Goal: Information Seeking & Learning: Learn about a topic

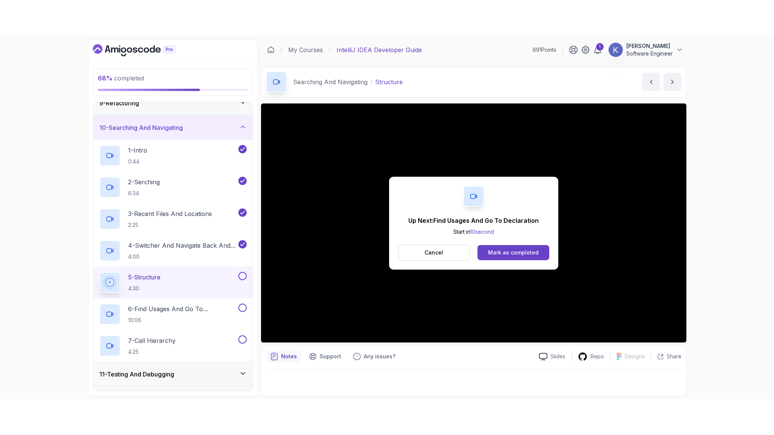
scroll to position [239, 0]
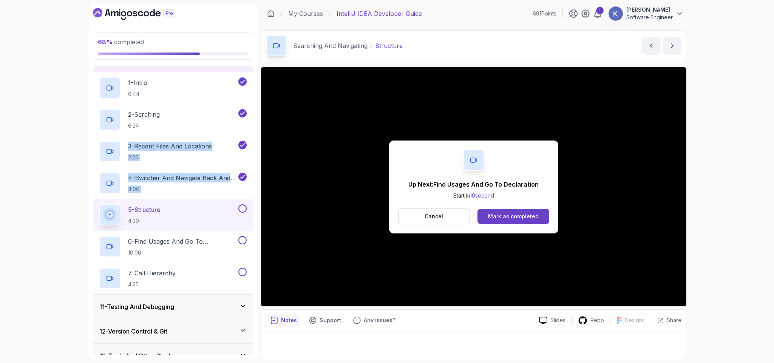
drag, startPoint x: 668, startPoint y: 343, endPoint x: 0, endPoint y: 152, distance: 694.5
click at [0, 152] on div "68 % completed 1 - Intro 2 - Getting Started 3 - Up And Running With Intellij 4…" at bounding box center [387, 181] width 774 height 363
click at [499, 219] on div "Mark as completed" at bounding box center [513, 217] width 51 height 8
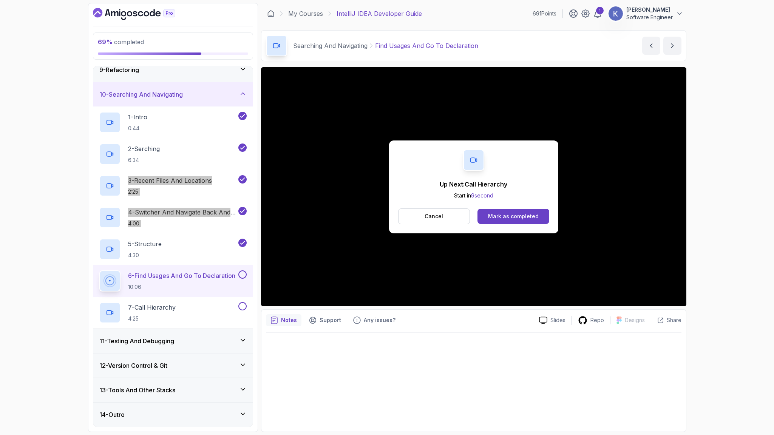
scroll to position [239, 0]
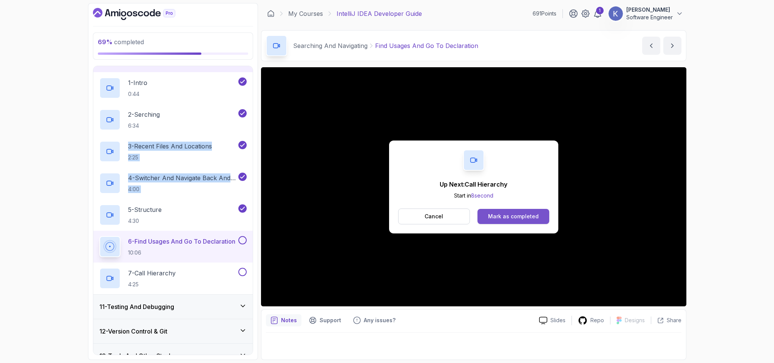
click at [523, 221] on button "Mark as completed" at bounding box center [513, 216] width 71 height 15
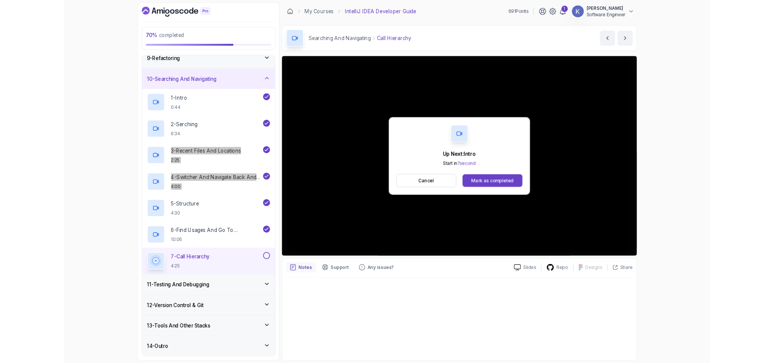
scroll to position [239, 0]
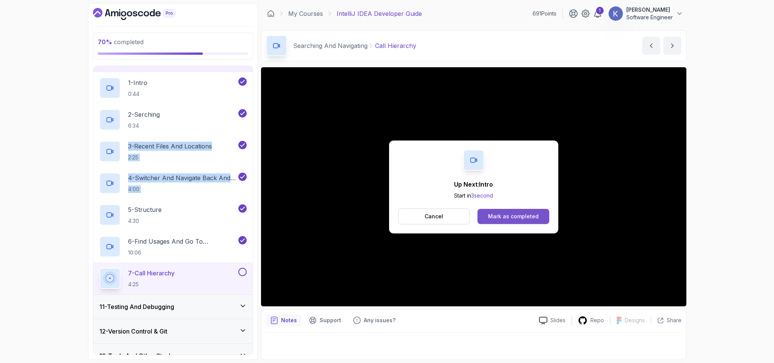
click at [526, 214] on div "Mark as completed" at bounding box center [513, 217] width 51 height 8
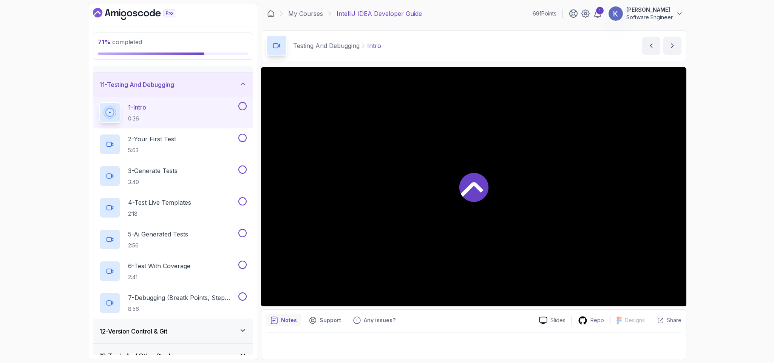
click at [171, 83] on h3 "11 - Testing And Debugging" at bounding box center [136, 84] width 75 height 9
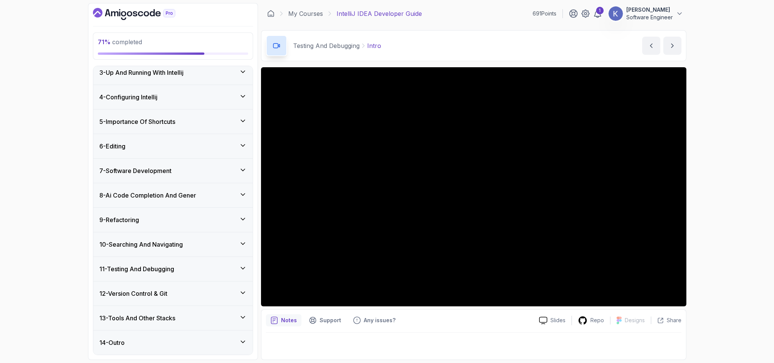
scroll to position [58, 0]
click at [193, 296] on div "12 - Version Control & Git" at bounding box center [172, 293] width 147 height 9
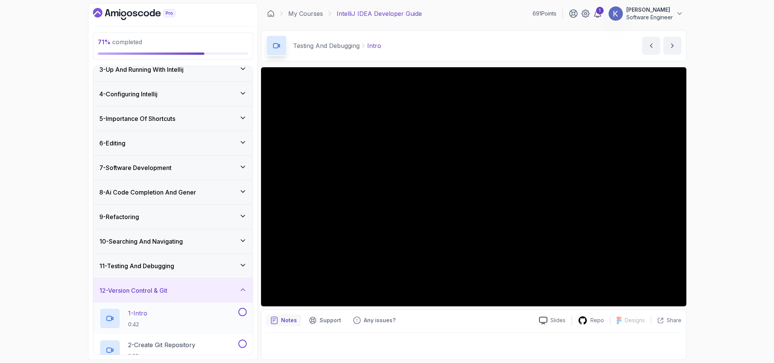
click at [175, 313] on div "1 - Intro 0:42" at bounding box center [168, 318] width 138 height 21
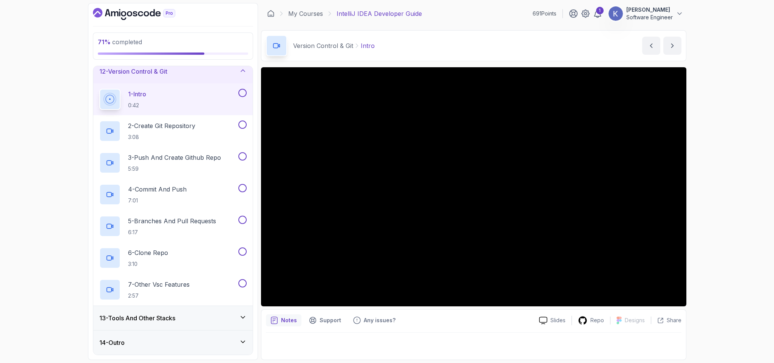
scroll to position [208, 0]
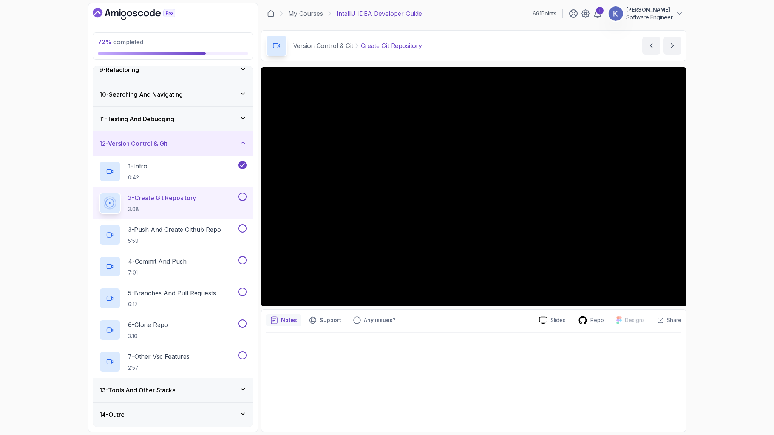
scroll to position [280, 0]
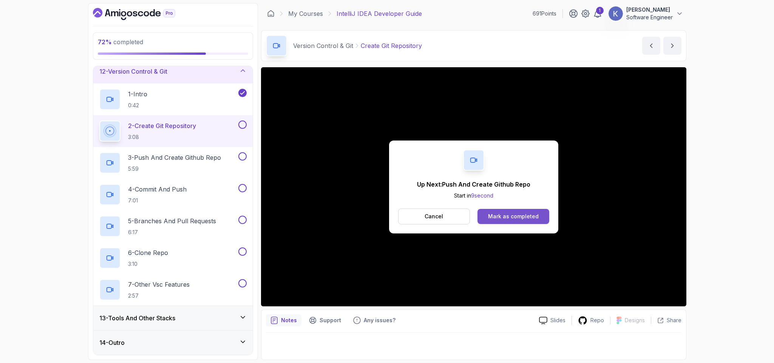
click at [533, 213] on div "Mark as completed" at bounding box center [513, 217] width 51 height 8
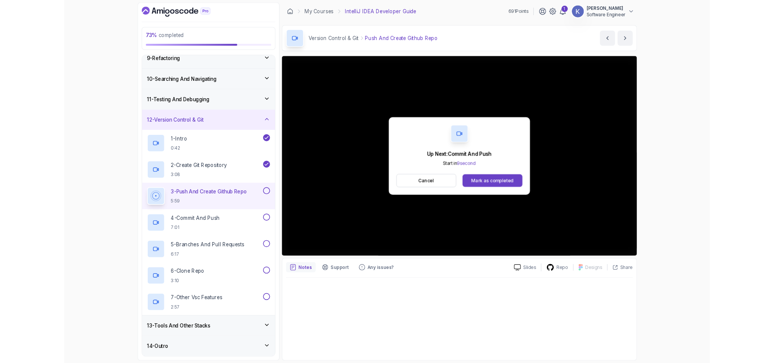
scroll to position [280, 0]
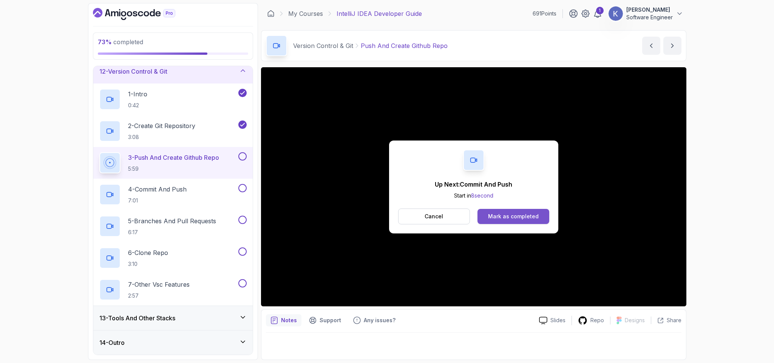
click at [545, 211] on button "Mark as completed" at bounding box center [513, 216] width 71 height 15
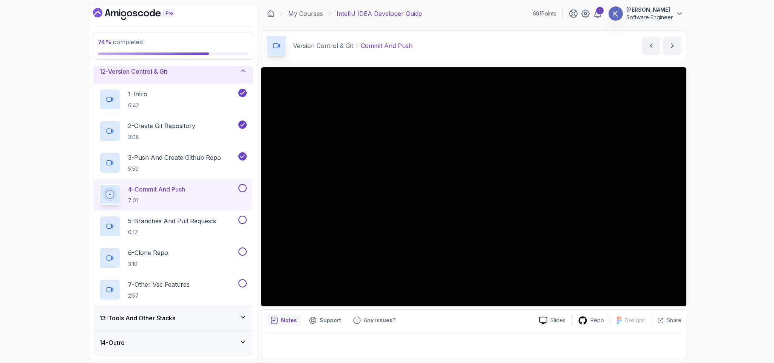
click at [224, 319] on div "13 - Tools And Other Stacks" at bounding box center [172, 318] width 147 height 9
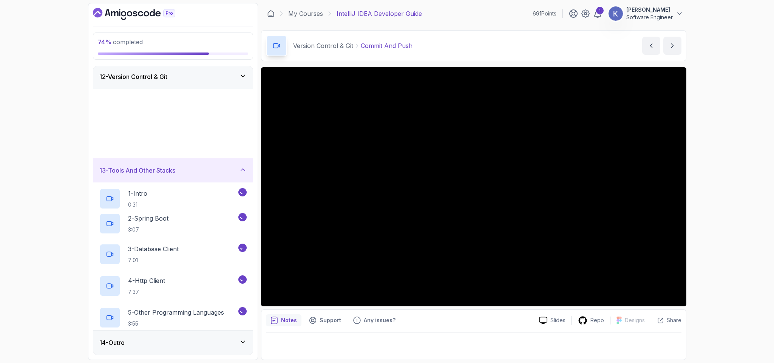
scroll to position [280, 0]
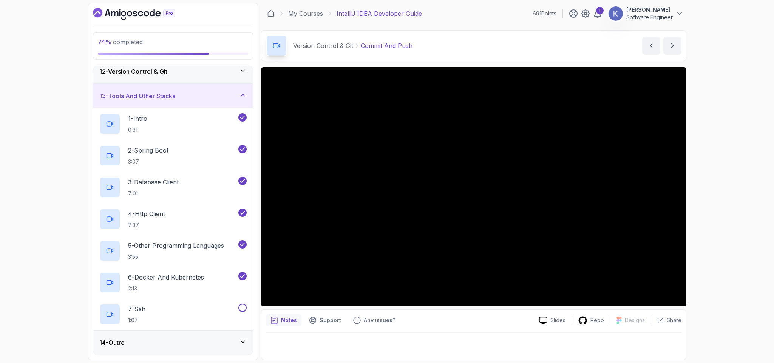
click at [195, 93] on div "13 - Tools And Other Stacks" at bounding box center [172, 95] width 147 height 9
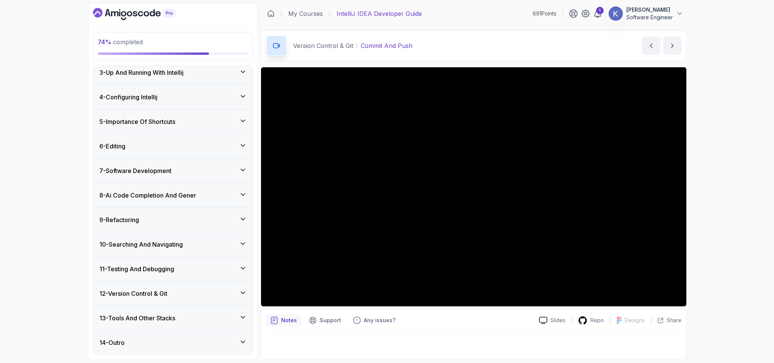
scroll to position [0, 0]
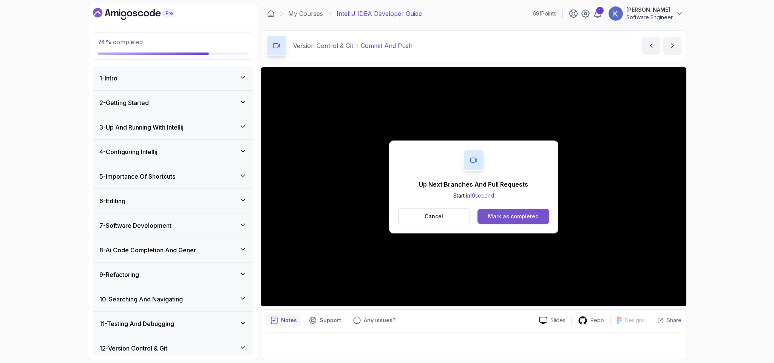
click at [517, 212] on button "Mark as completed" at bounding box center [513, 216] width 71 height 15
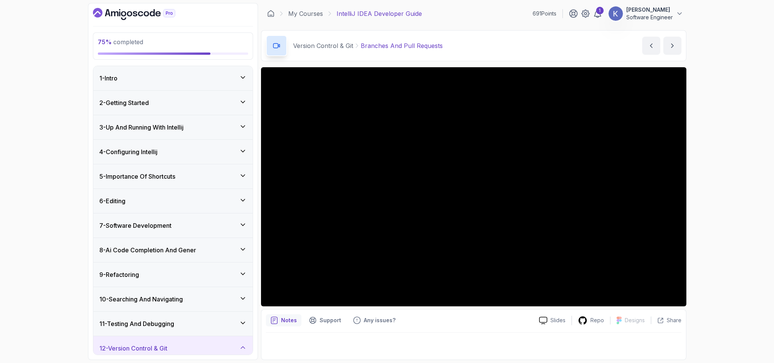
click at [97, 347] on div "12 - Version Control & Git" at bounding box center [172, 348] width 159 height 24
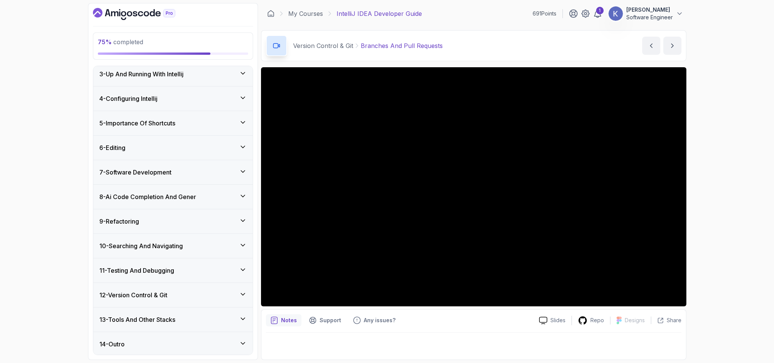
scroll to position [58, 0]
click at [136, 292] on h3 "12 - Version Control & Git" at bounding box center [133, 293] width 68 height 9
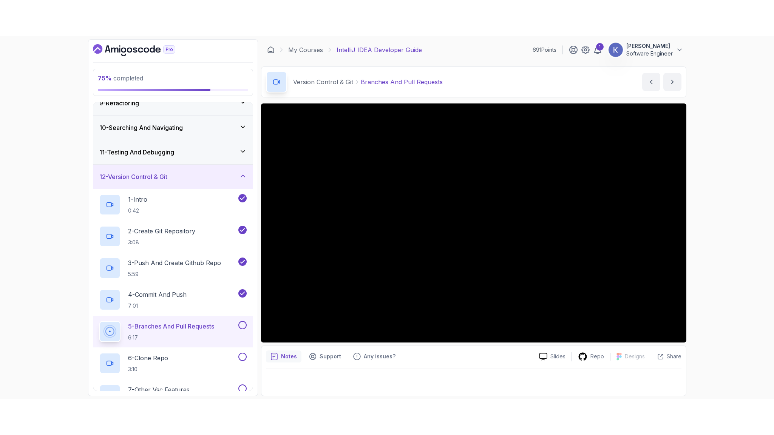
scroll to position [280, 0]
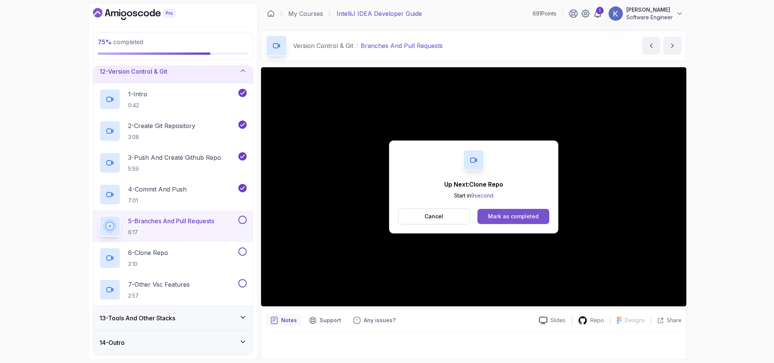
click at [529, 216] on div "Mark as completed" at bounding box center [513, 217] width 51 height 8
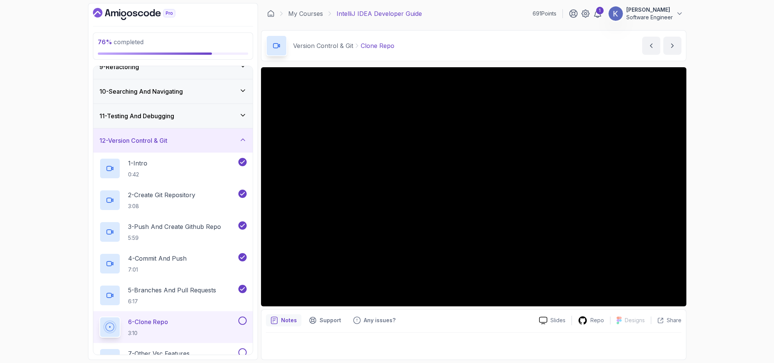
scroll to position [280, 0]
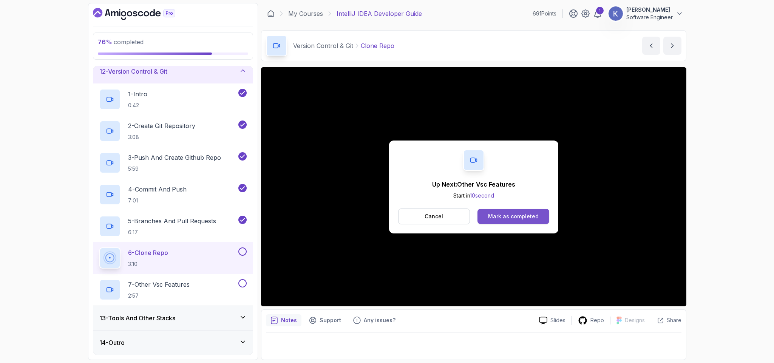
click at [522, 217] on div "Mark as completed" at bounding box center [513, 217] width 51 height 8
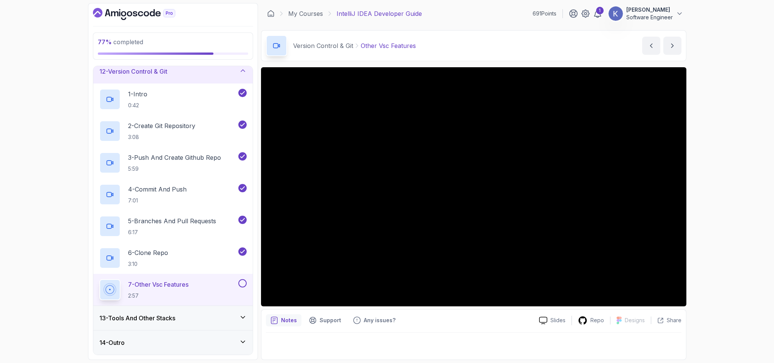
click at [221, 75] on div "12 - Version Control & Git" at bounding box center [172, 71] width 147 height 9
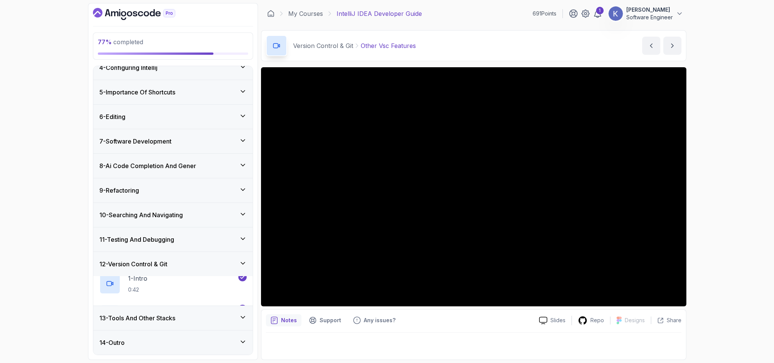
scroll to position [58, 0]
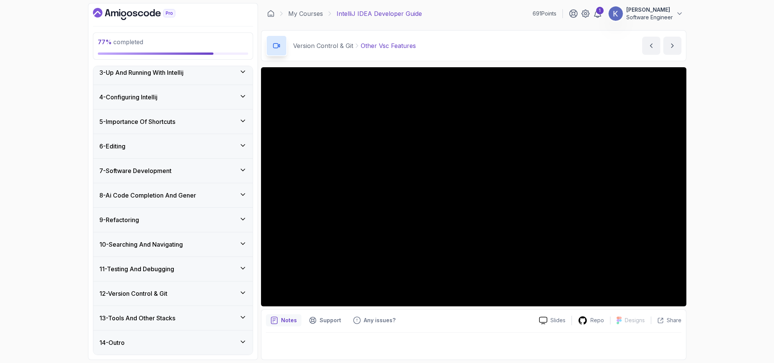
click at [152, 209] on div "9 - Refactoring" at bounding box center [172, 220] width 159 height 24
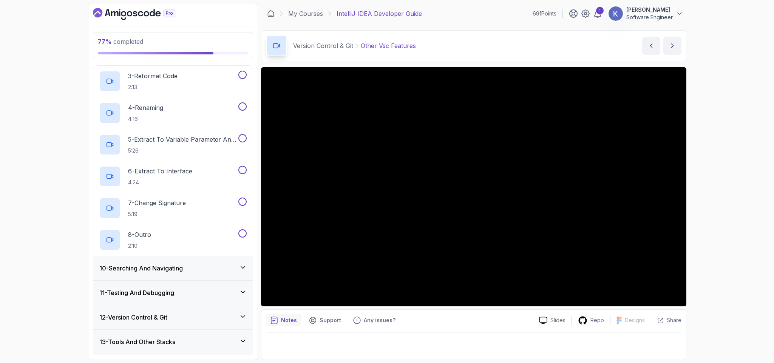
scroll to position [312, 0]
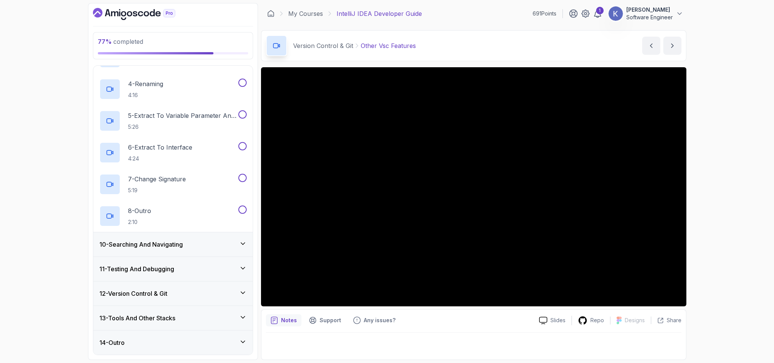
click at [134, 269] on h3 "11 - Testing And Debugging" at bounding box center [136, 269] width 75 height 9
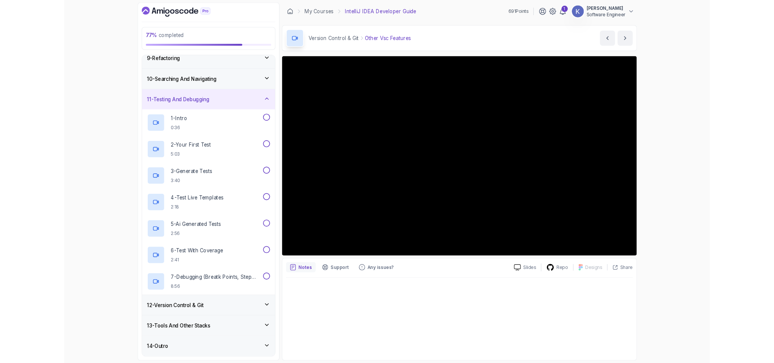
scroll to position [280, 0]
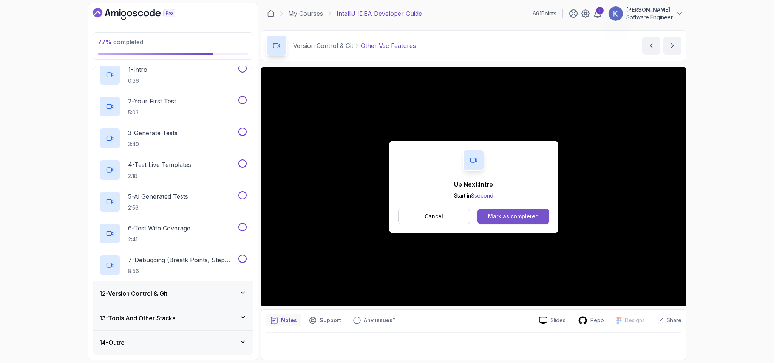
click at [501, 213] on div "Mark as completed" at bounding box center [513, 217] width 51 height 8
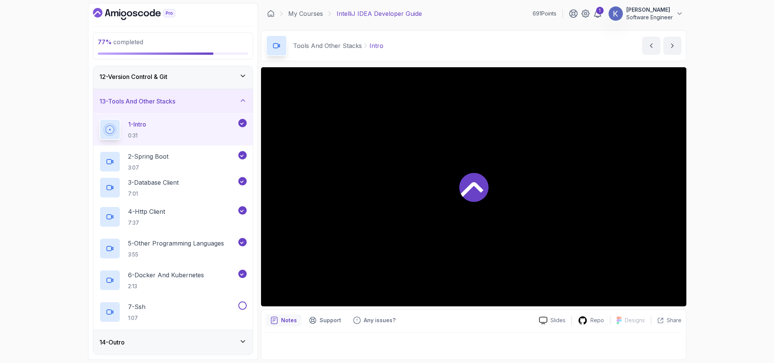
scroll to position [58, 0]
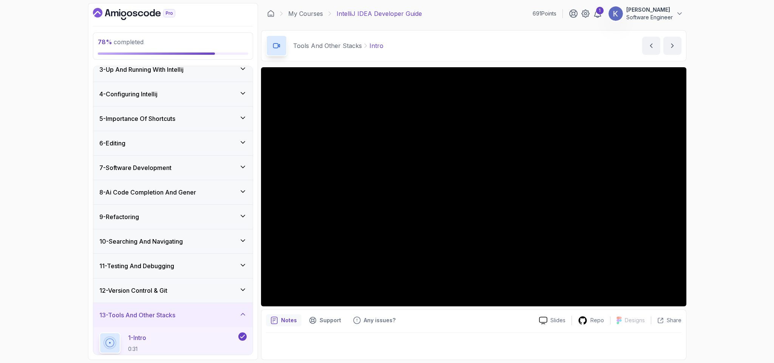
click at [183, 217] on div "9 - Refactoring" at bounding box center [172, 216] width 147 height 9
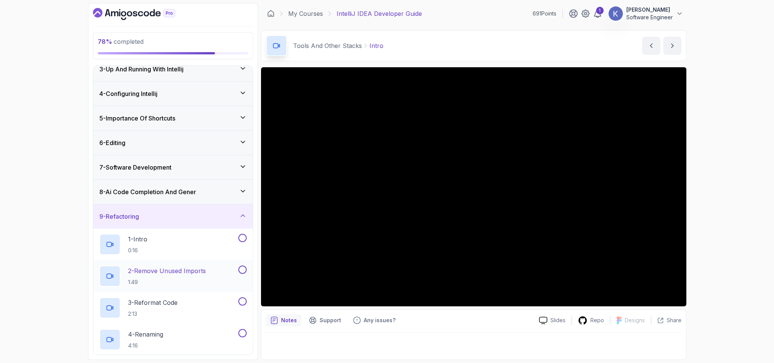
click at [162, 266] on div "2 - Remove Unused Imports 1:49" at bounding box center [172, 276] width 159 height 32
click at [155, 247] on div "1 - Intro 0:16" at bounding box center [168, 244] width 138 height 21
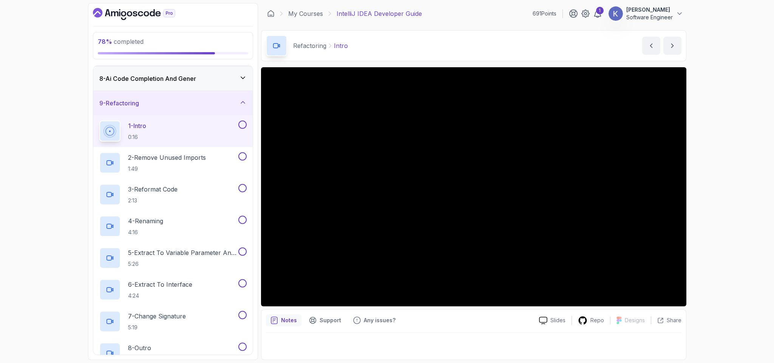
scroll to position [194, 0]
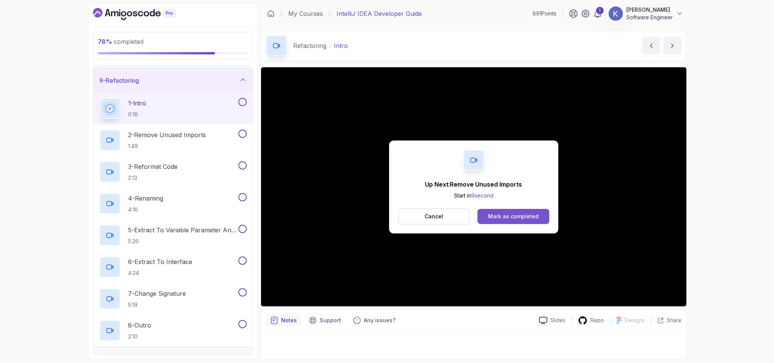
click at [501, 212] on button "Mark as completed" at bounding box center [513, 216] width 71 height 15
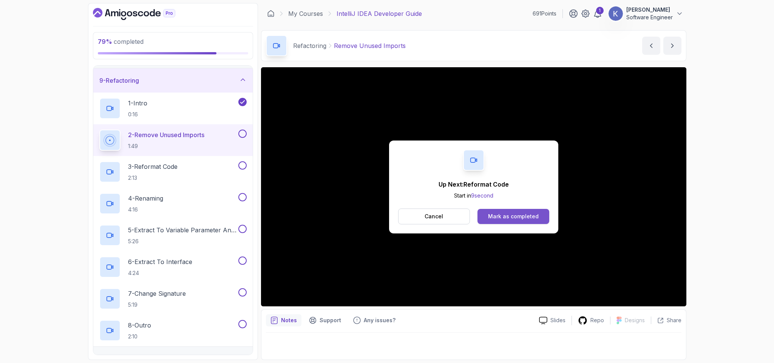
click at [528, 217] on div "Mark as completed" at bounding box center [513, 217] width 51 height 8
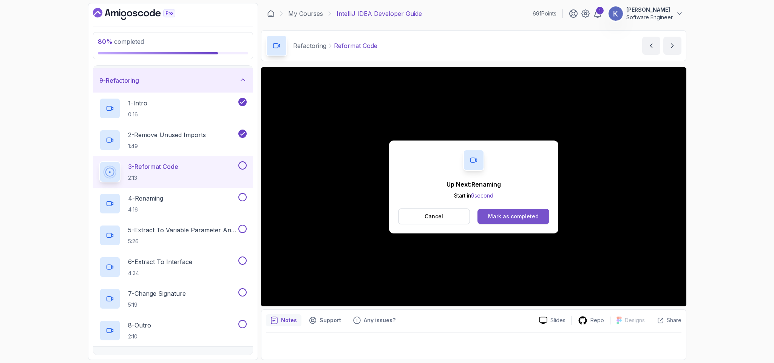
click at [540, 215] on button "Mark as completed" at bounding box center [513, 216] width 71 height 15
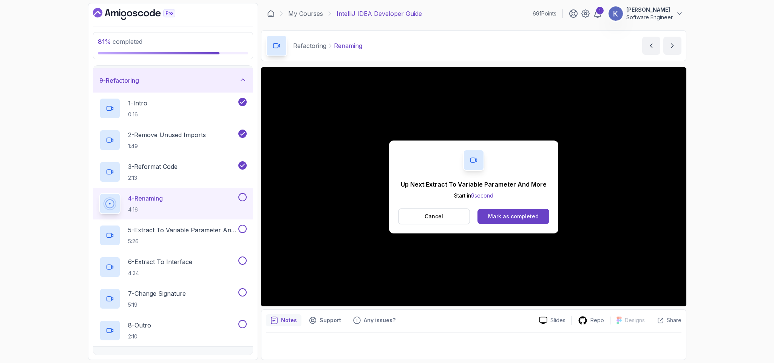
click at [2, 201] on div "81 % completed 1 - Intro 2 - Getting Started 3 - Up And Running With Intellij 4…" at bounding box center [387, 181] width 774 height 363
click at [498, 213] on div "Mark as completed" at bounding box center [513, 217] width 51 height 8
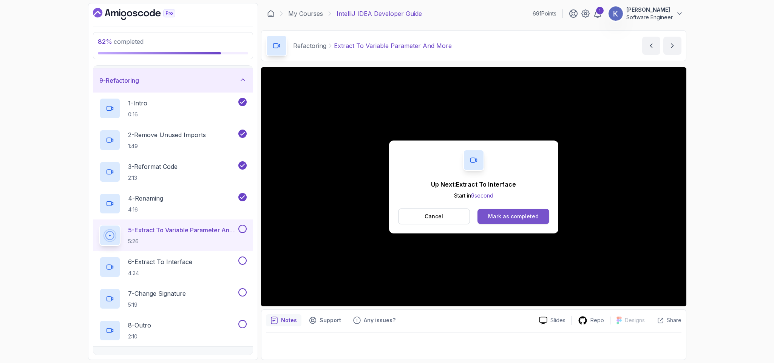
click at [536, 219] on div "Mark as completed" at bounding box center [513, 217] width 51 height 8
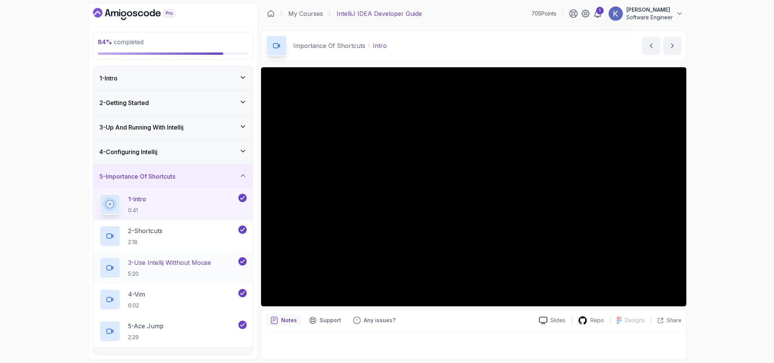
click at [96, 272] on div "3 - Use Intellij Witthout Mouse 5:20" at bounding box center [172, 268] width 159 height 32
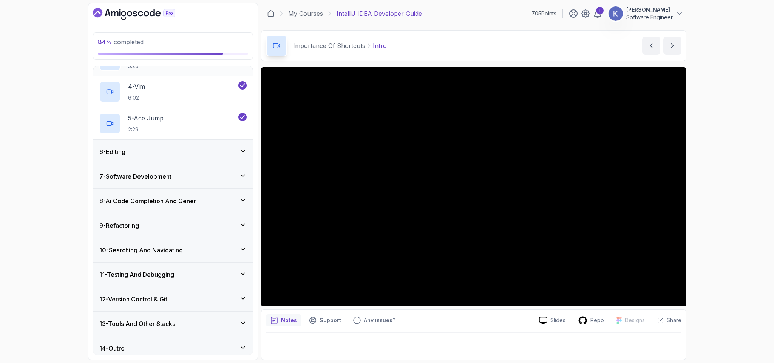
scroll to position [217, 0]
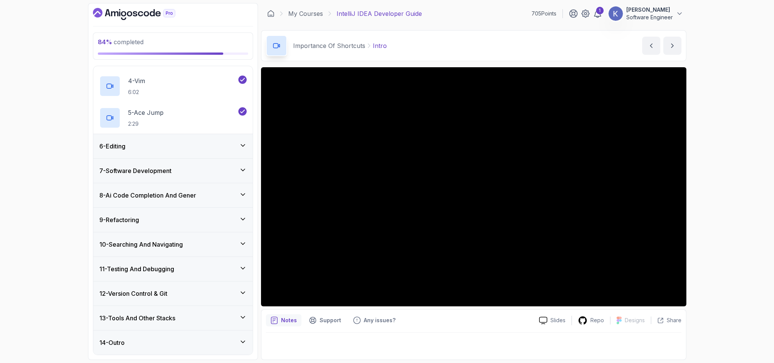
click at [118, 209] on div "9 - Refactoring" at bounding box center [172, 220] width 159 height 24
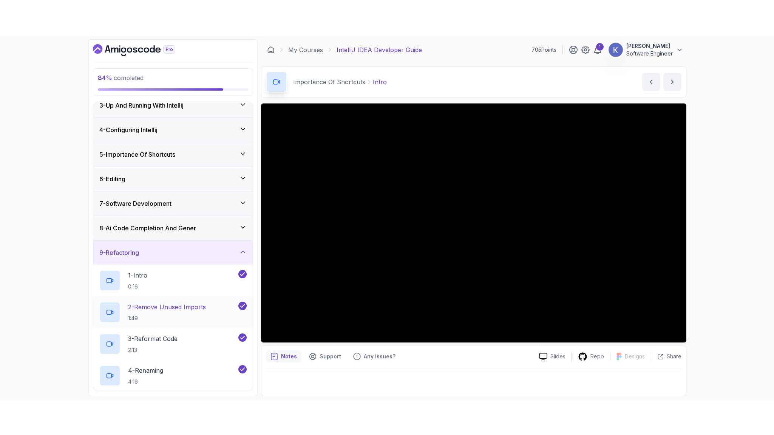
scroll to position [309, 0]
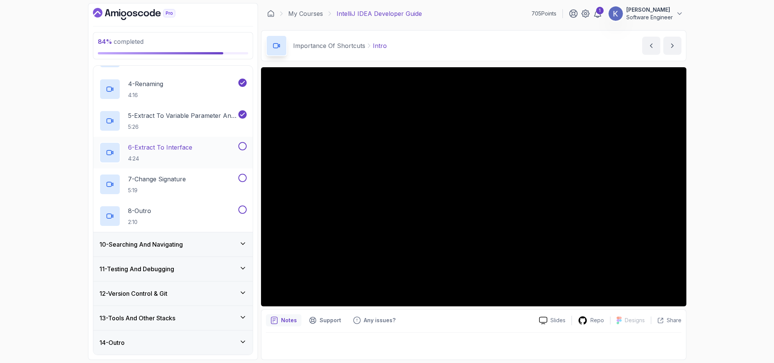
click at [190, 159] on p "4:24" at bounding box center [160, 159] width 64 height 8
click at [190, 159] on p "4:24" at bounding box center [159, 159] width 63 height 8
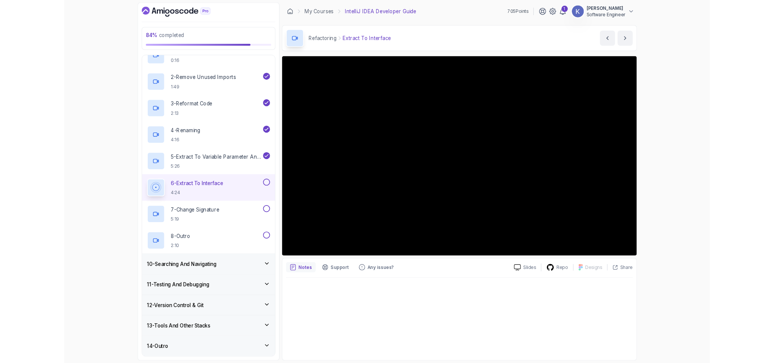
scroll to position [240, 0]
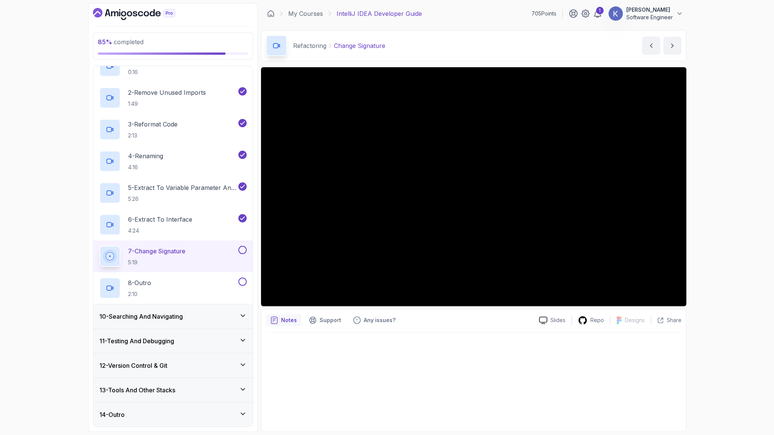
scroll to position [309, 0]
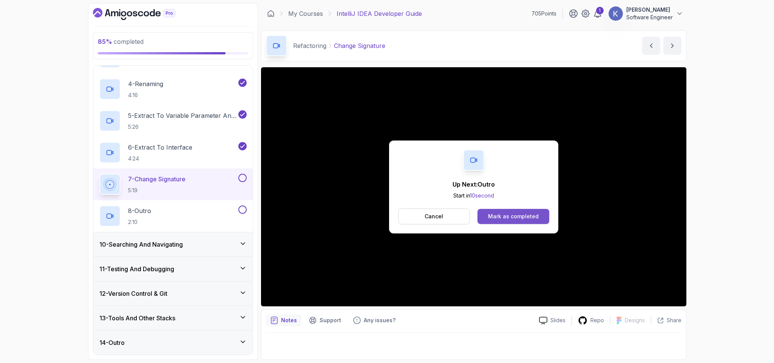
click at [521, 217] on div "Mark as completed" at bounding box center [513, 217] width 51 height 8
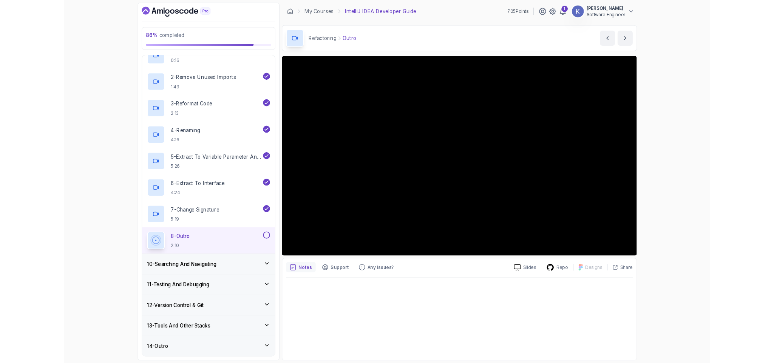
scroll to position [309, 0]
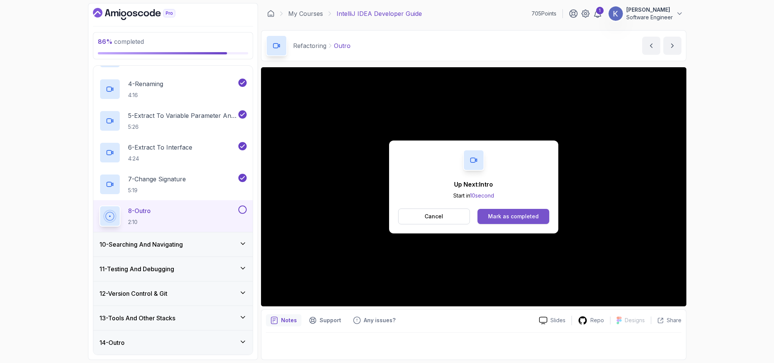
click at [532, 213] on div "Mark as completed" at bounding box center [513, 217] width 51 height 8
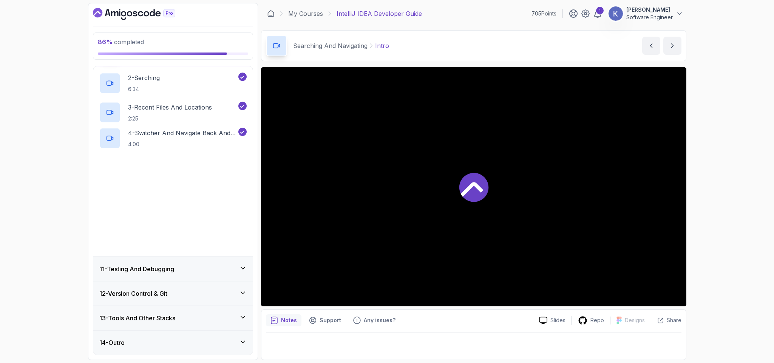
scroll to position [58, 0]
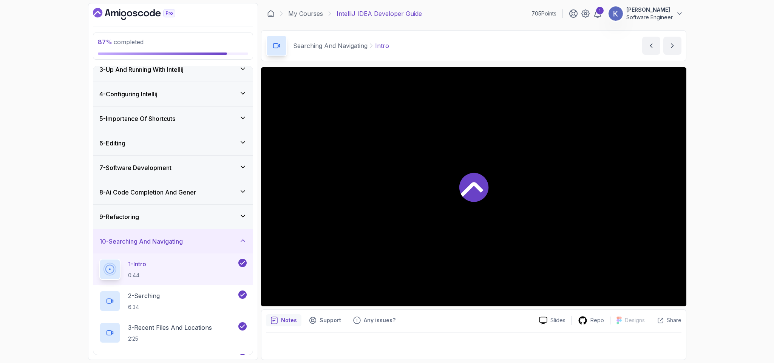
click at [185, 231] on div "10 - Searching And Navigating" at bounding box center [172, 241] width 159 height 24
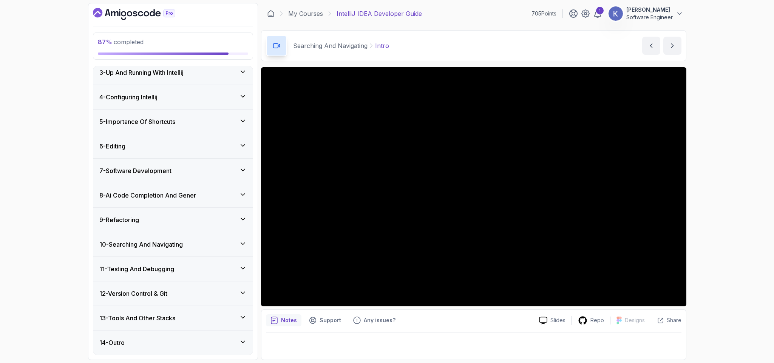
click at [139, 268] on h3 "11 - Testing And Debugging" at bounding box center [136, 269] width 75 height 9
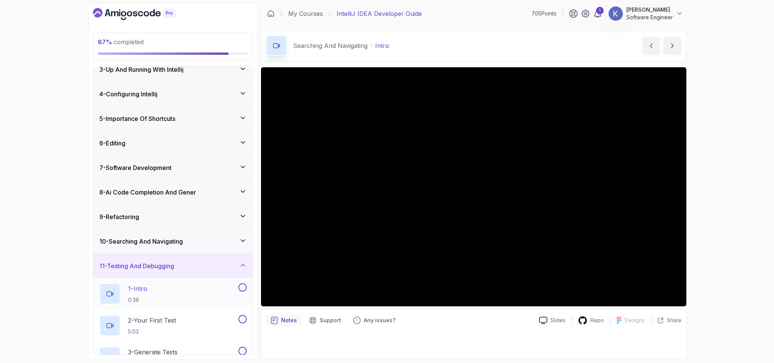
click at [141, 287] on p "1 - Intro" at bounding box center [137, 288] width 19 height 9
click at [98, 296] on div "1 - Intro 0:36" at bounding box center [172, 294] width 159 height 32
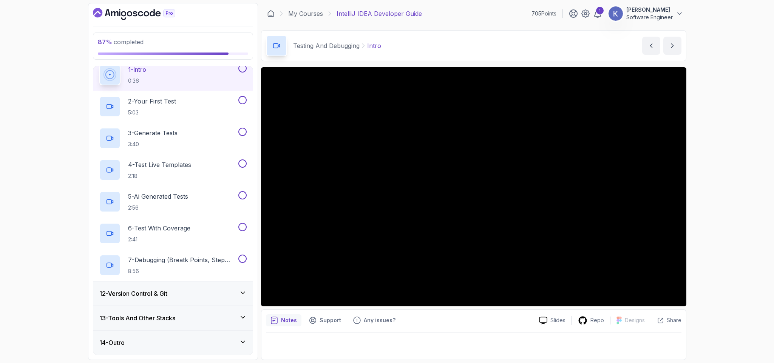
scroll to position [208, 0]
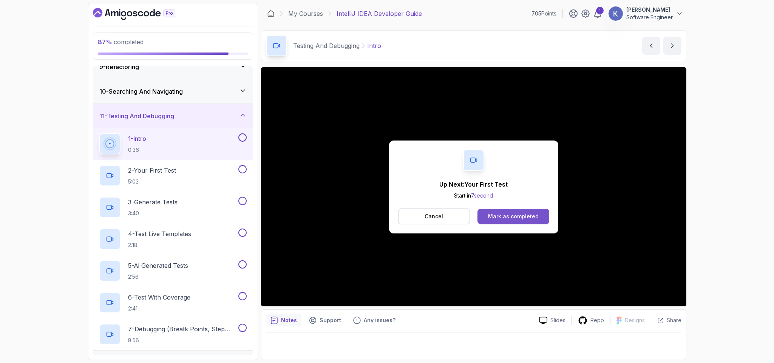
click at [533, 217] on div "Mark as completed" at bounding box center [513, 217] width 51 height 8
